Goal: Task Accomplishment & Management: Manage account settings

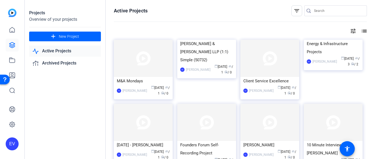
scroll to position [726, 0]
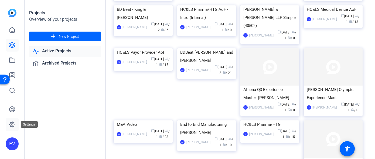
click at [10, 123] on icon at bounding box center [12, 124] width 6 height 6
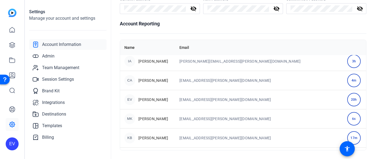
scroll to position [5, 0]
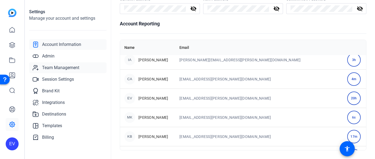
click at [61, 66] on span "Team Management" at bounding box center [60, 68] width 37 height 6
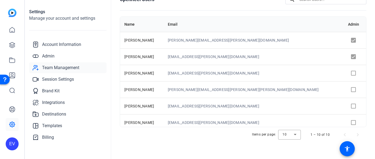
scroll to position [84, 0]
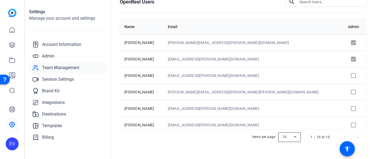
click at [294, 137] on div at bounding box center [290, 137] width 23 height 13
click at [294, 128] on mat-option "100" at bounding box center [290, 126] width 23 height 9
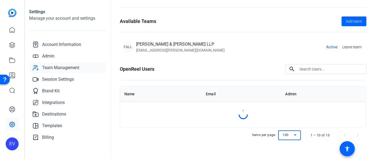
click at [294, 127] on div at bounding box center [243, 115] width 246 height 26
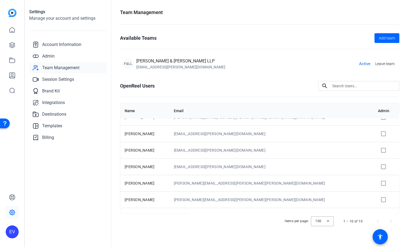
scroll to position [59, 0]
click at [58, 54] on link "Admin" at bounding box center [68, 56] width 78 height 11
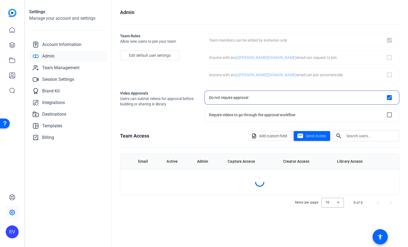
checkbox input "true"
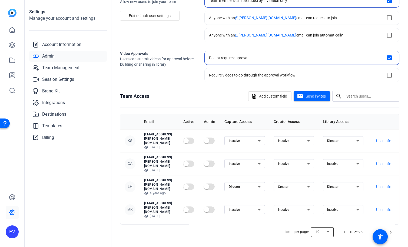
click at [325, 159] on div at bounding box center [322, 232] width 23 height 13
click at [324, 159] on mat-option "100" at bounding box center [322, 219] width 23 height 9
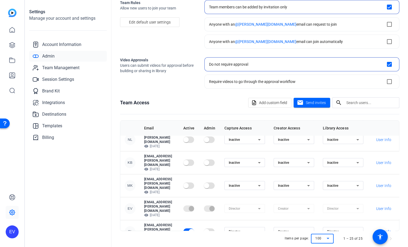
scroll to position [40, 0]
